Goal: Information Seeking & Learning: Understand process/instructions

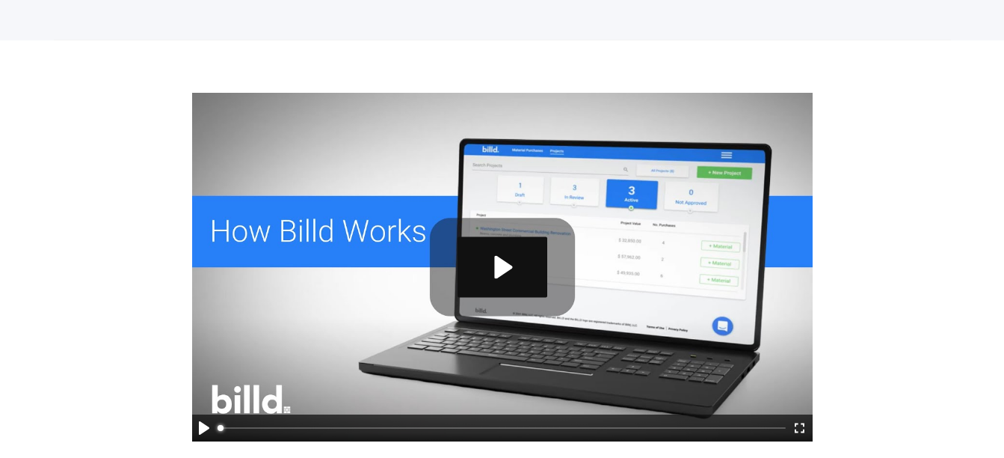
scroll to position [814, 0]
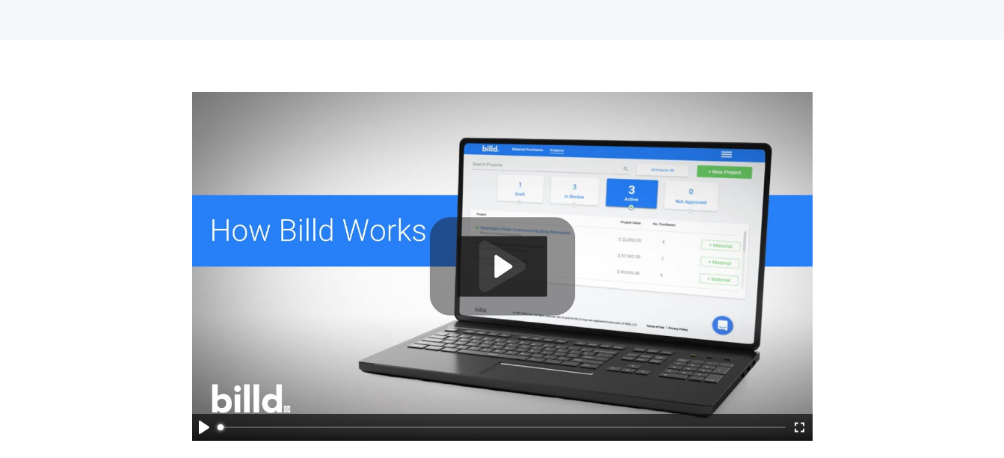
click at [478, 275] on button "Play" at bounding box center [503, 266] width 90 height 61
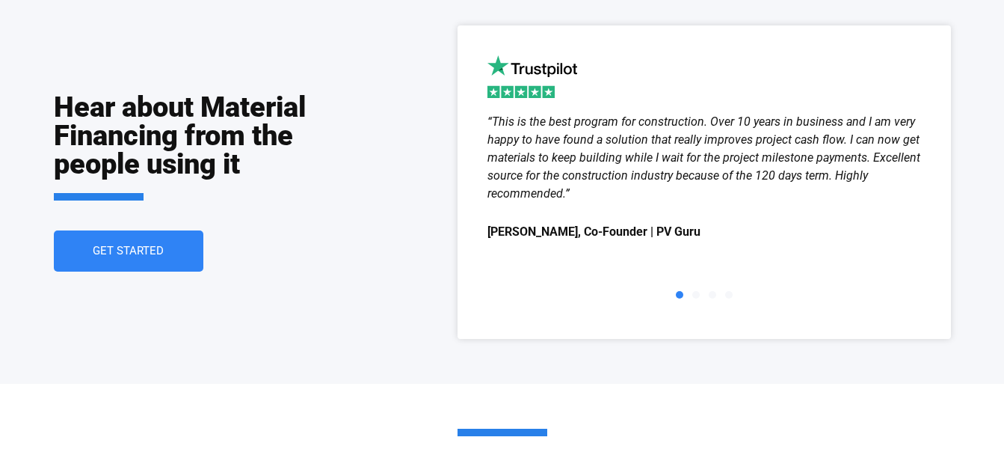
scroll to position [2066, 0]
type input "98.68"
click at [695, 295] on span "Go to slide 2" at bounding box center [696, 295] width 7 height 7
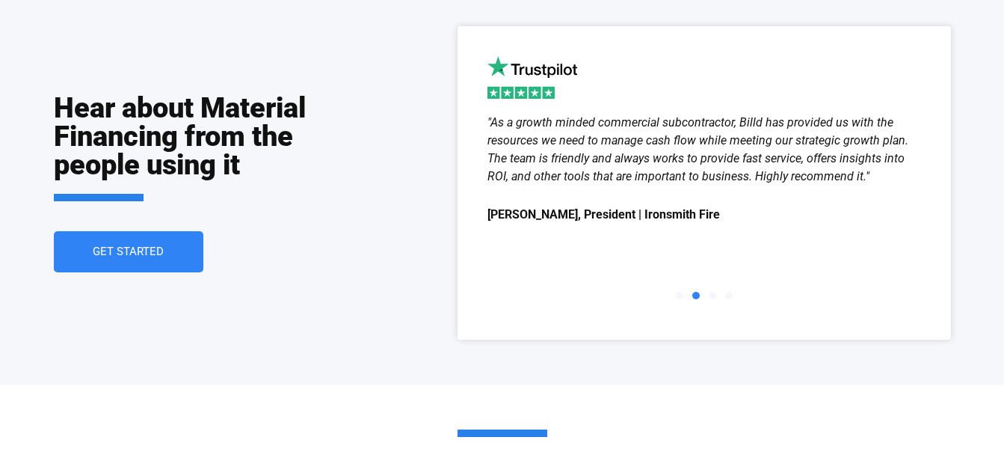
click at [711, 296] on span "Go to slide 3" at bounding box center [712, 295] width 7 height 7
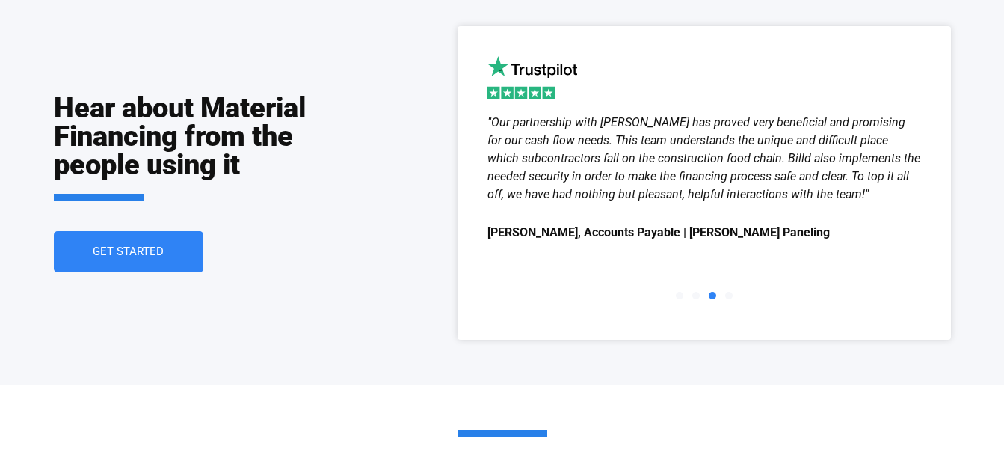
click at [730, 294] on span "Go to slide 4" at bounding box center [728, 295] width 7 height 7
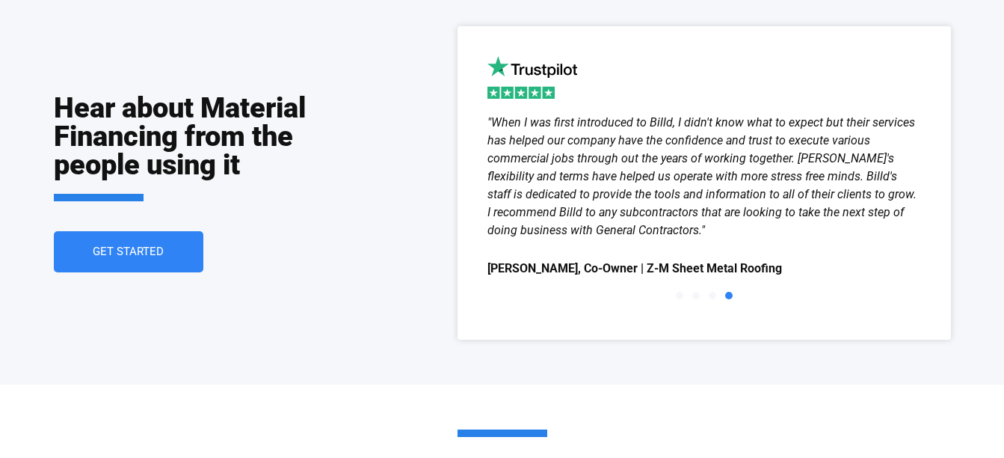
click at [714, 292] on span "Go to slide 3" at bounding box center [712, 295] width 7 height 7
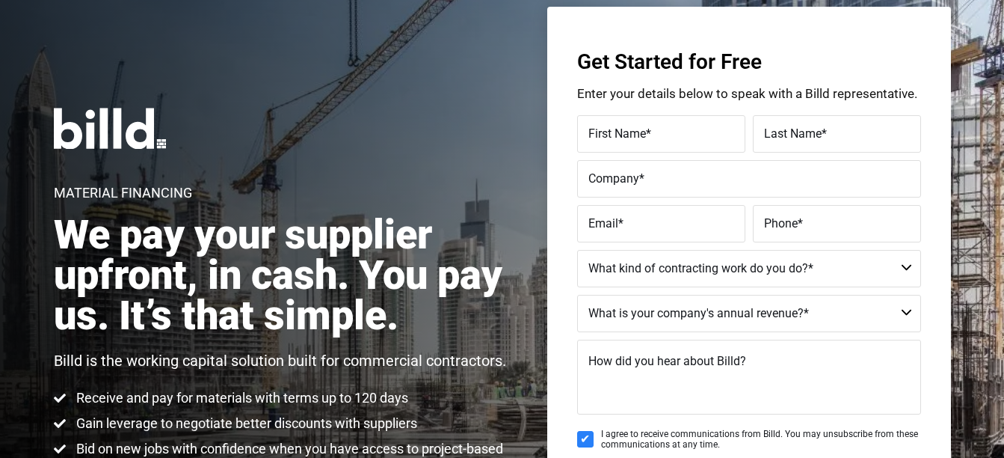
scroll to position [0, 0]
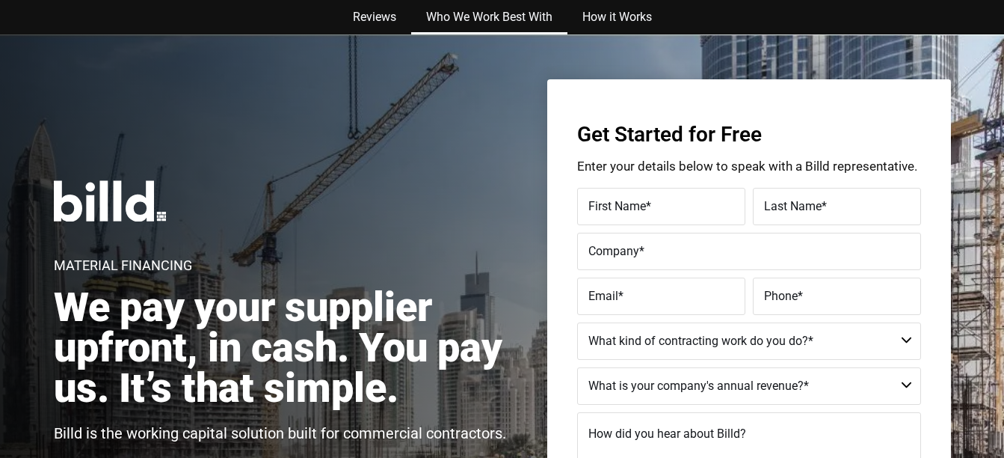
click at [466, 12] on link "Who We Work Best With" at bounding box center [489, 17] width 156 height 34
click at [657, 22] on link "How it Works" at bounding box center [617, 17] width 99 height 34
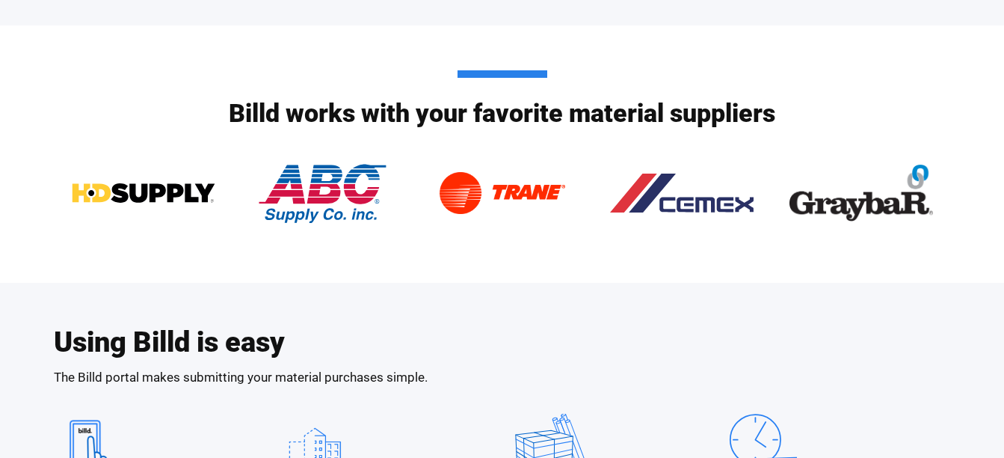
scroll to position [2360, 0]
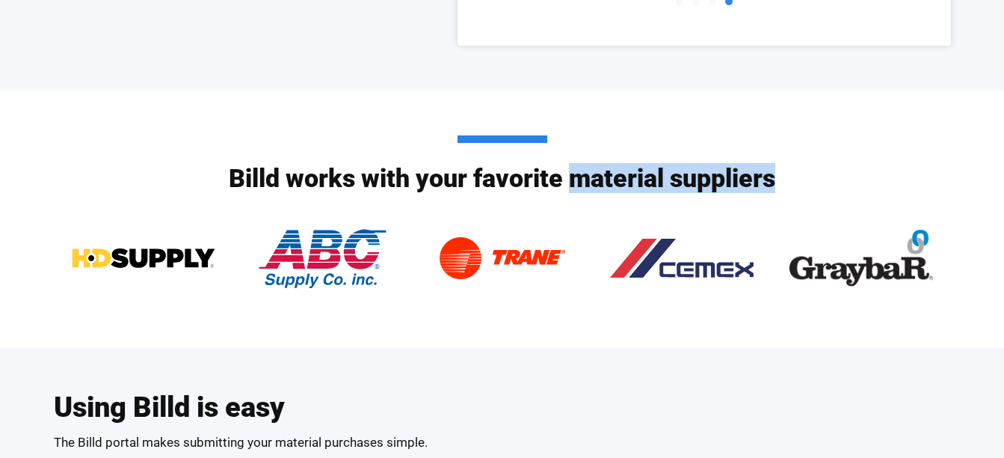
drag, startPoint x: 570, startPoint y: 186, endPoint x: 802, endPoint y: 189, distance: 232.6
click at [802, 189] on div "Billd works with your favorite material suppliers" at bounding box center [502, 218] width 897 height 257
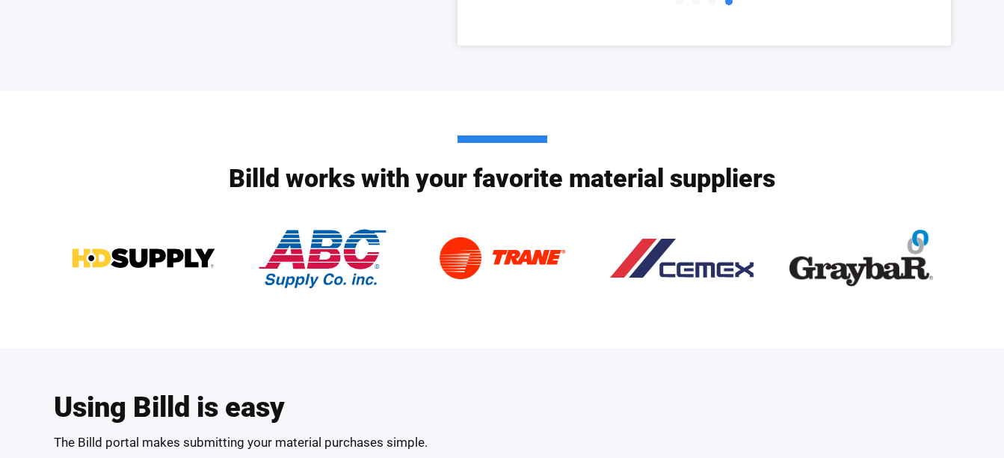
click at [111, 183] on div "Billd works with your favorite material suppliers" at bounding box center [502, 218] width 897 height 257
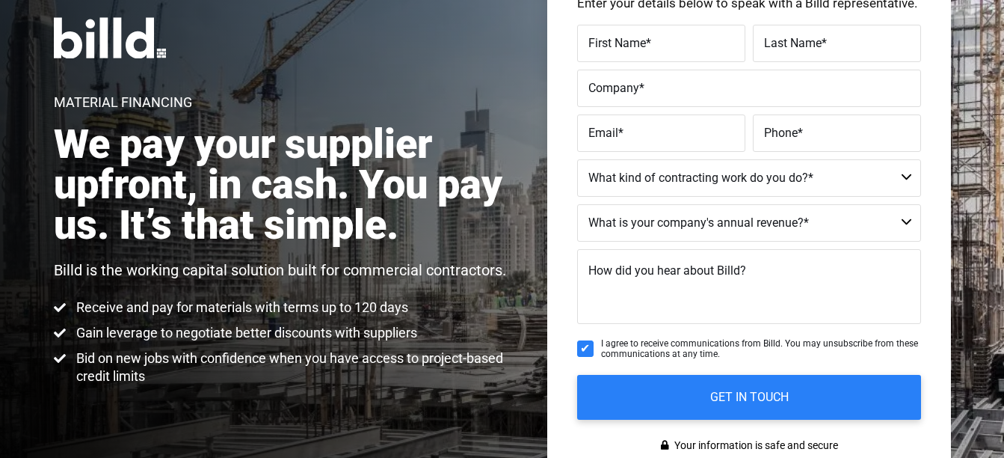
scroll to position [162, 0]
